Goal: Task Accomplishment & Management: Complete application form

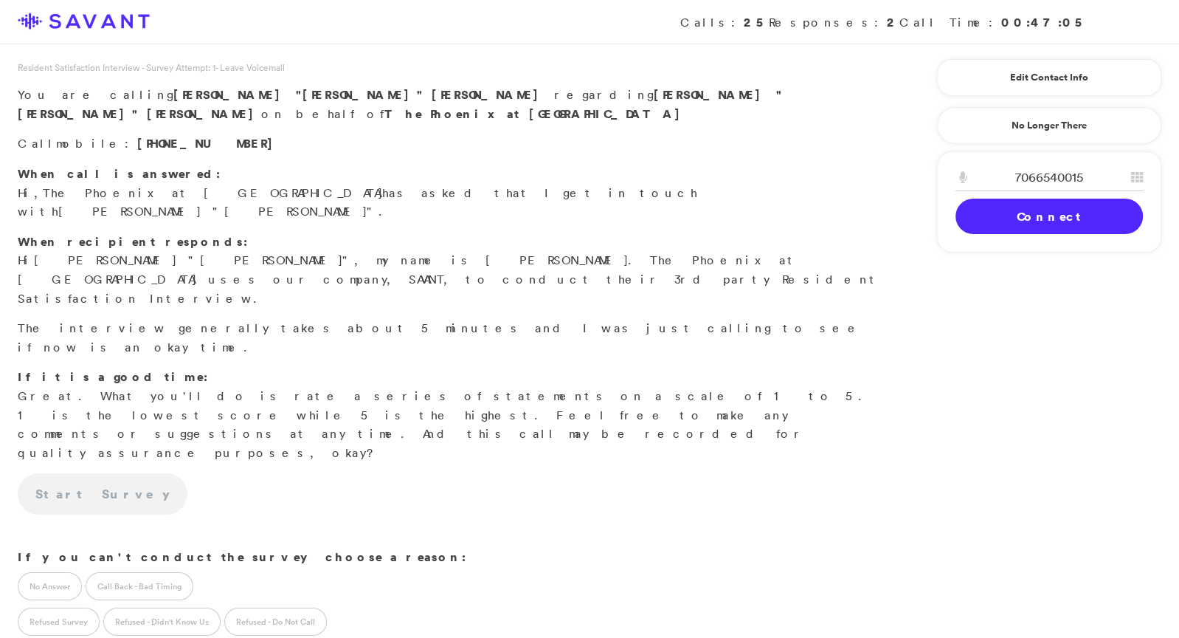
click at [1076, 212] on link "Connect" at bounding box center [1049, 216] width 187 height 35
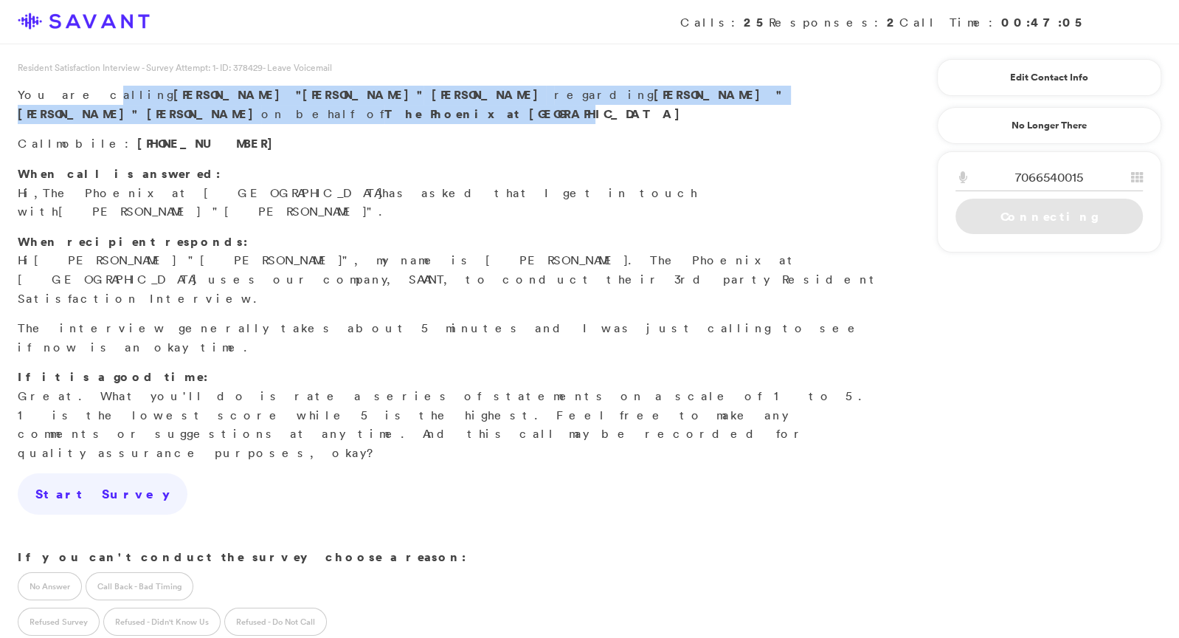
drag, startPoint x: 618, startPoint y: 92, endPoint x: 114, endPoint y: 122, distance: 504.2
click at [66, 98] on p "You are calling [PERSON_NAME] "[PERSON_NAME]" [PERSON_NAME] regarding [PERSON_N…" at bounding box center [450, 105] width 864 height 38
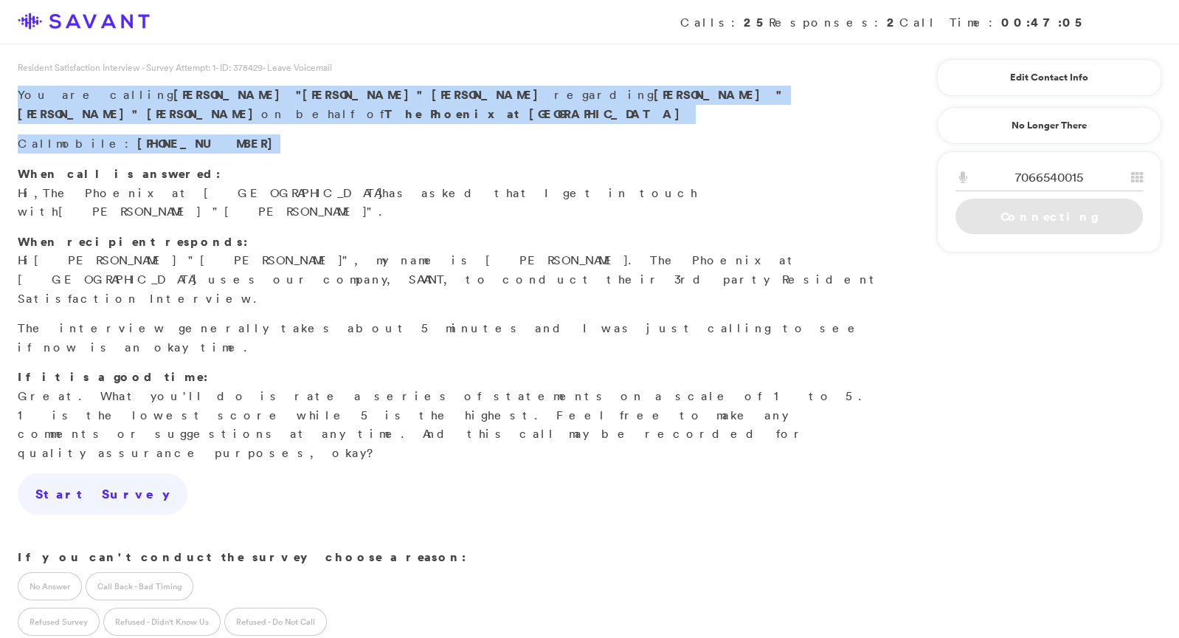
drag, startPoint x: 185, startPoint y: 126, endPoint x: 10, endPoint y: 92, distance: 178.3
click at [10, 92] on div "Resident Satisfaction Interview - Survey Attempt: 1 - ID: 378429 - Leave Voicem…" at bounding box center [449, 113] width 899 height 104
copy div "You are calling [PERSON_NAME] "[PERSON_NAME]" [PERSON_NAME] regarding [PERSON_N…"
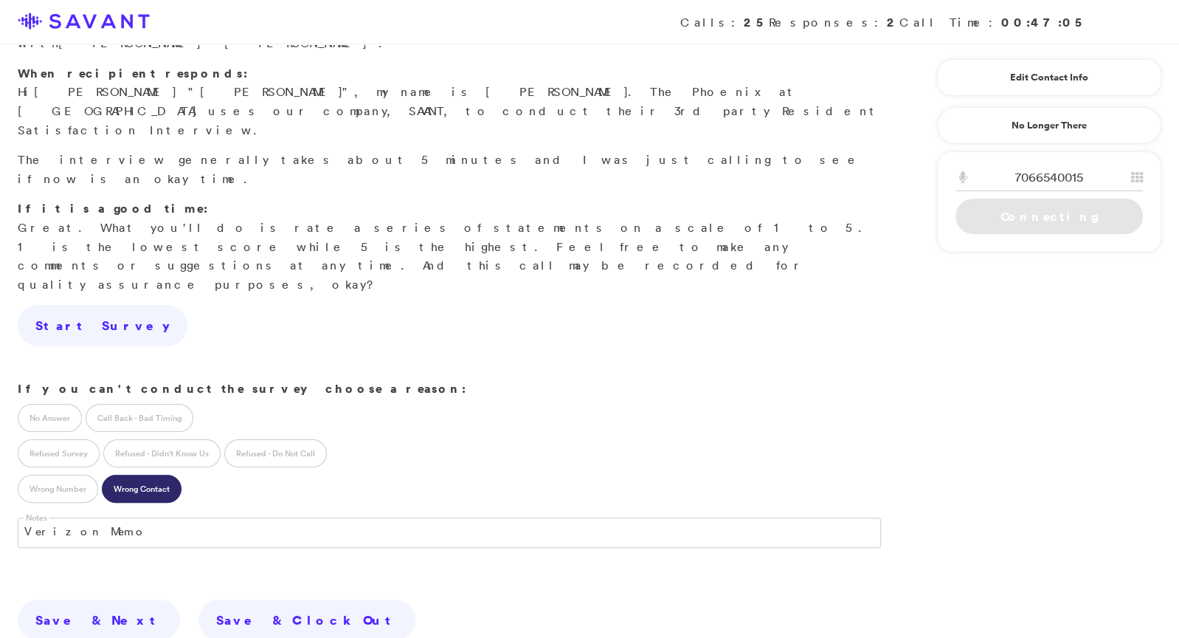
scroll to position [226, 0]
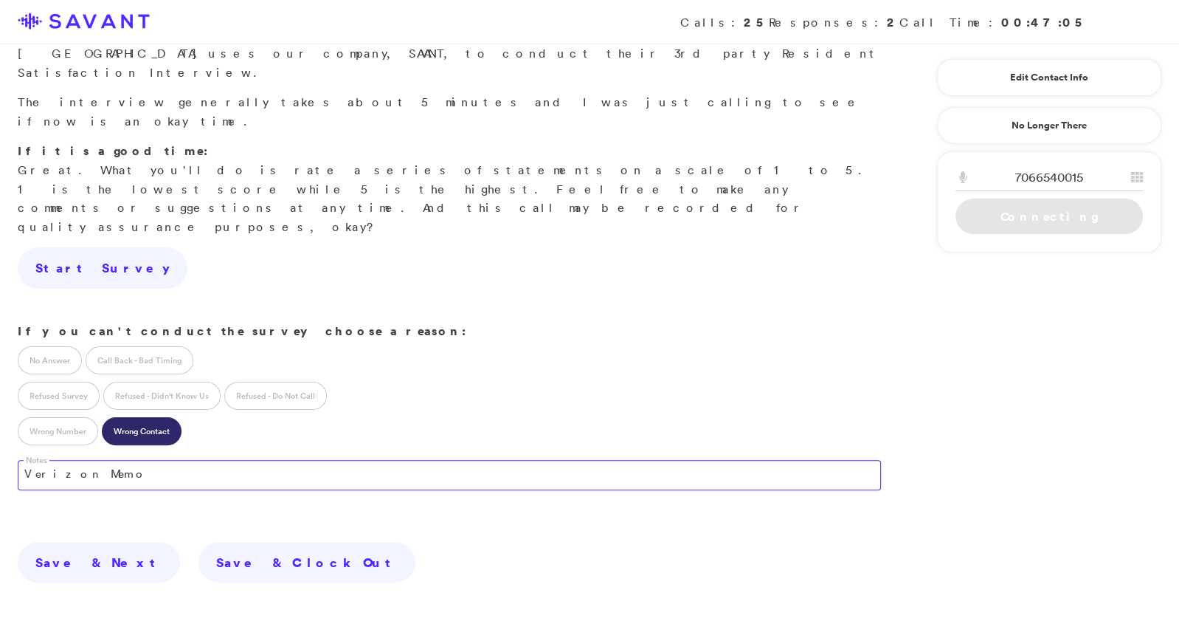
click at [154, 460] on textarea "Verizon Memo" at bounding box center [450, 475] width 864 height 30
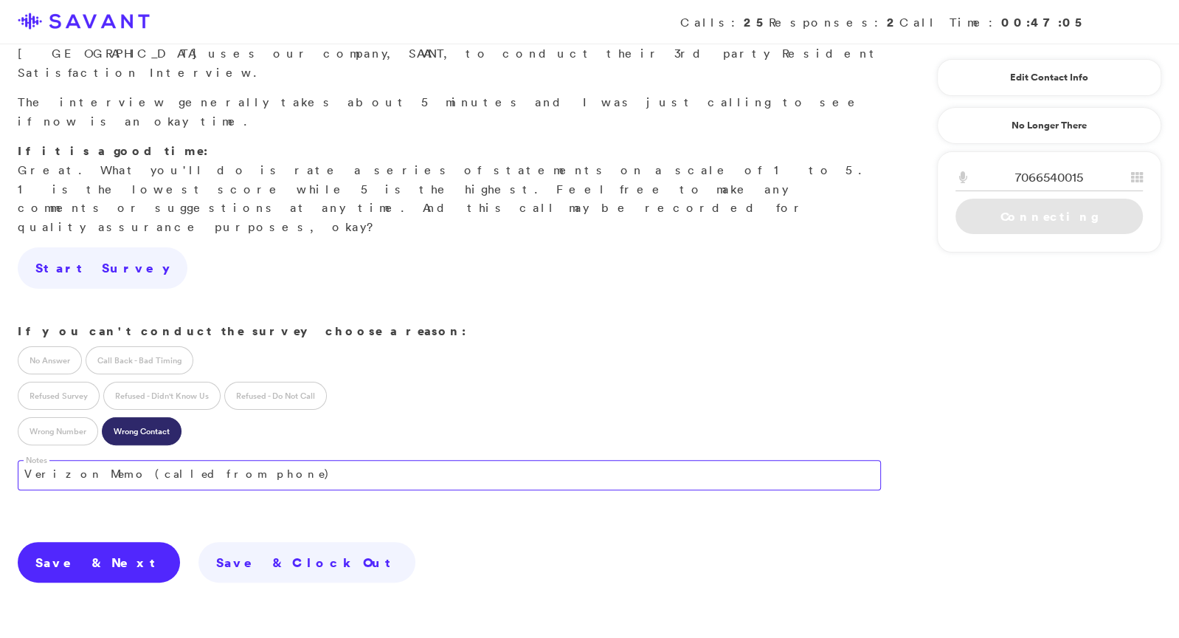
type textarea "Verizon Memo (called from phone)"
click at [63, 542] on link "Save & Next" at bounding box center [99, 562] width 162 height 41
